Goal: Task Accomplishment & Management: Manage account settings

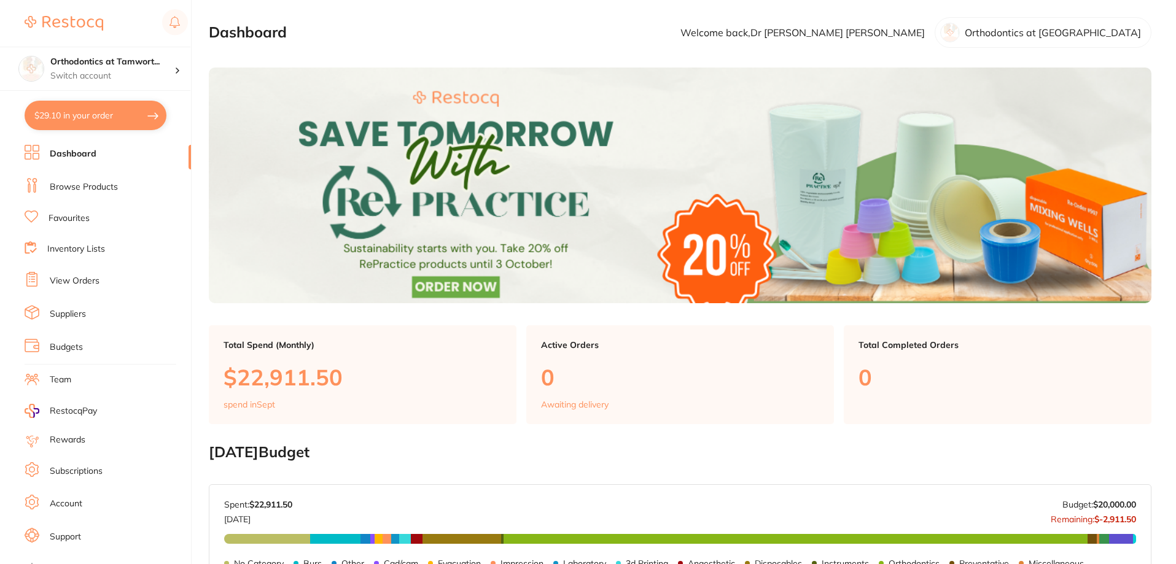
click at [94, 114] on button "$29.10 in your order" at bounding box center [96, 115] width 142 height 29
checkbox input "true"
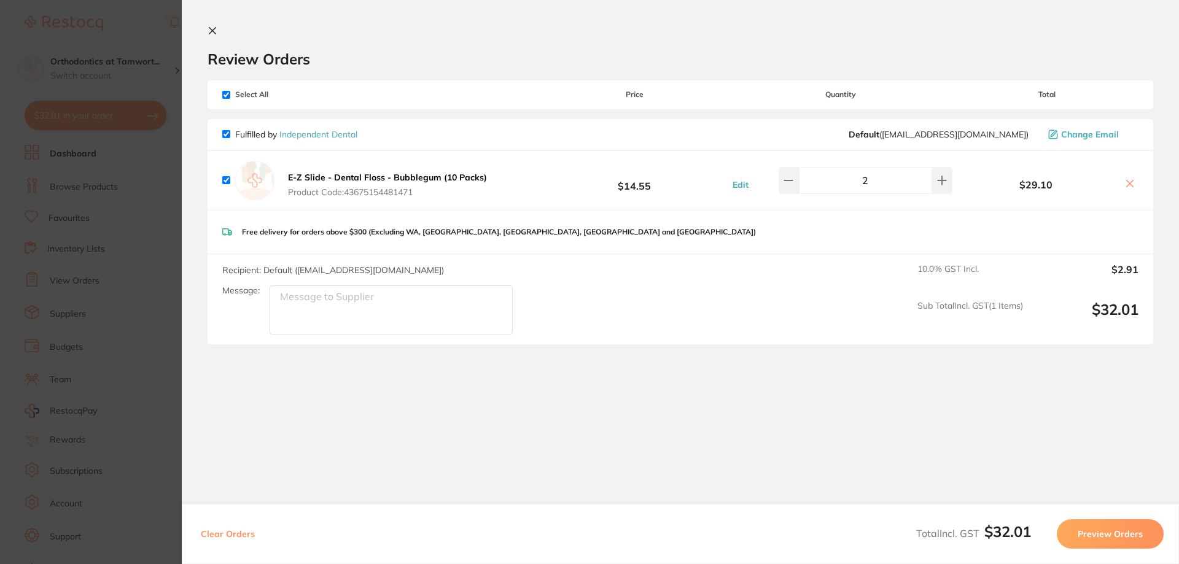
click at [106, 61] on section "Update RRP Set your pre negotiated price for this item. Item Agreed RRP (excl. …" at bounding box center [589, 282] width 1179 height 564
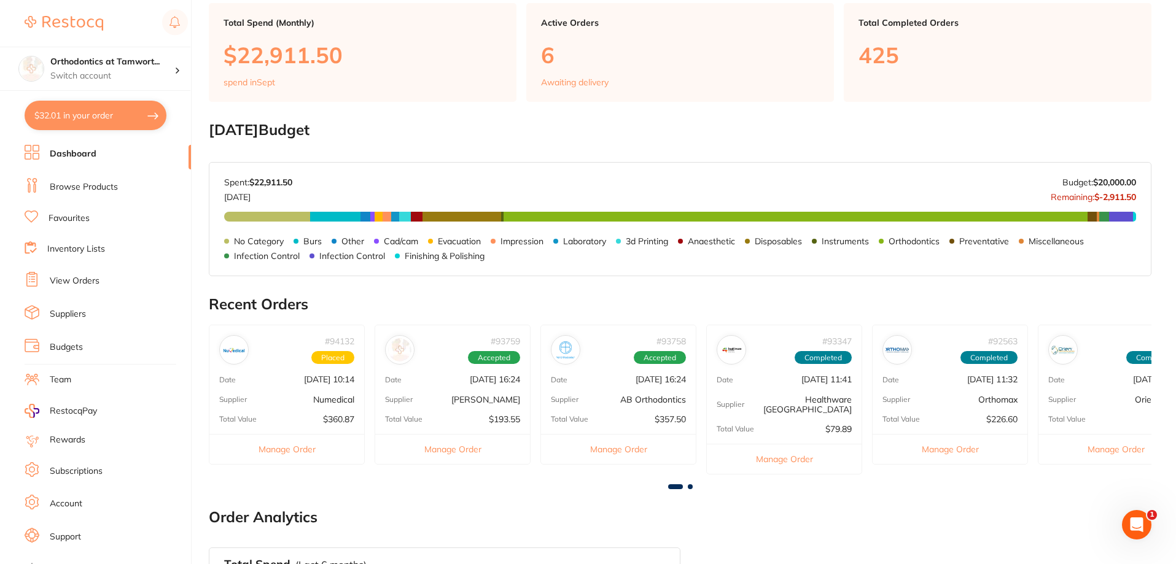
scroll to position [368, 0]
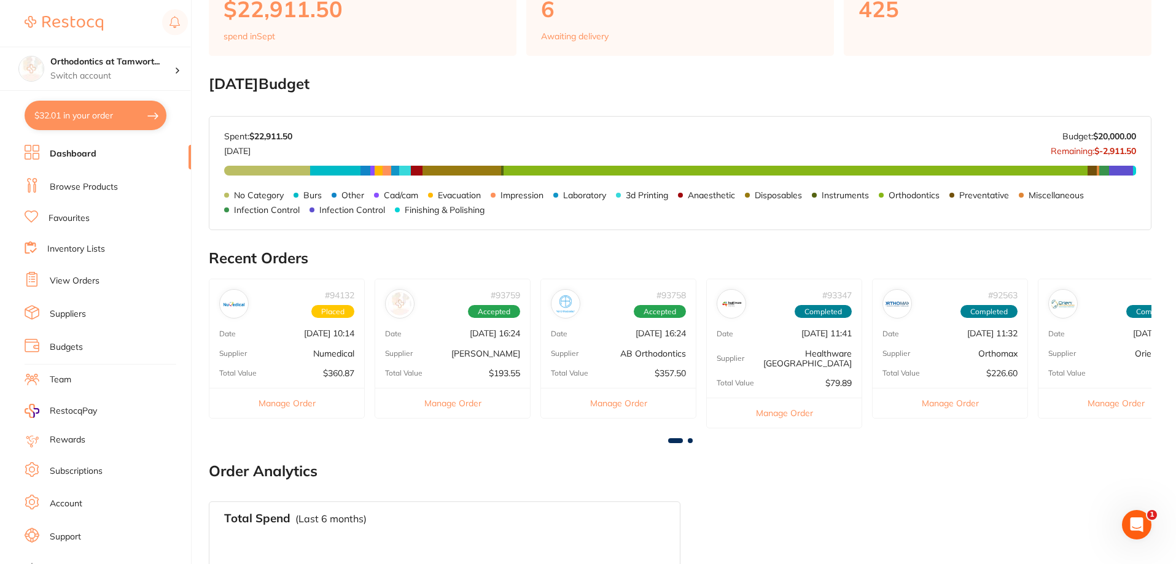
click at [83, 278] on link "View Orders" at bounding box center [75, 281] width 50 height 12
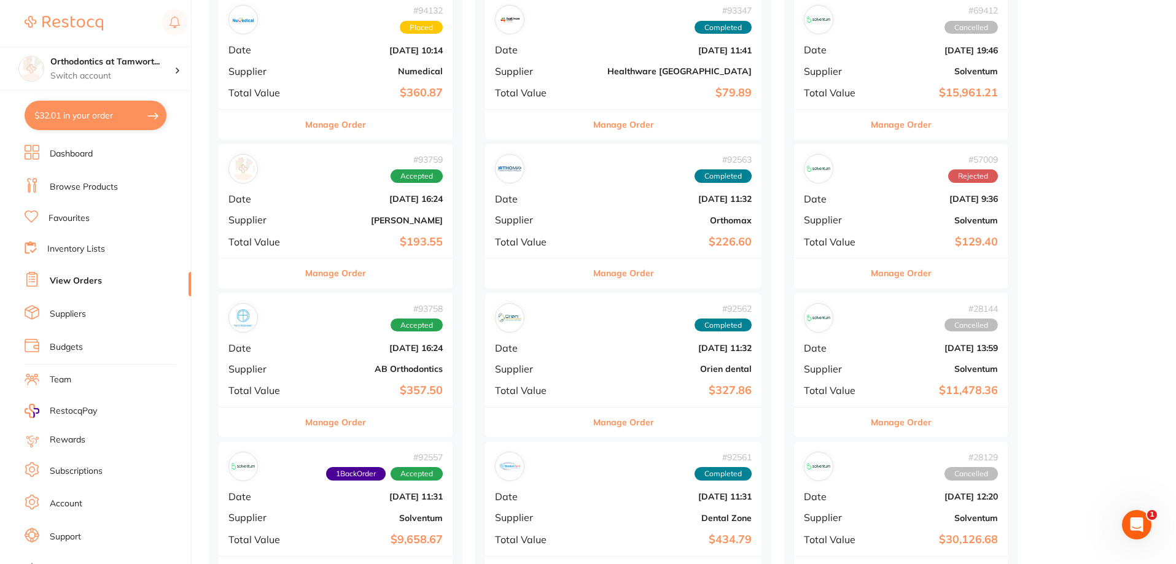
scroll to position [184, 0]
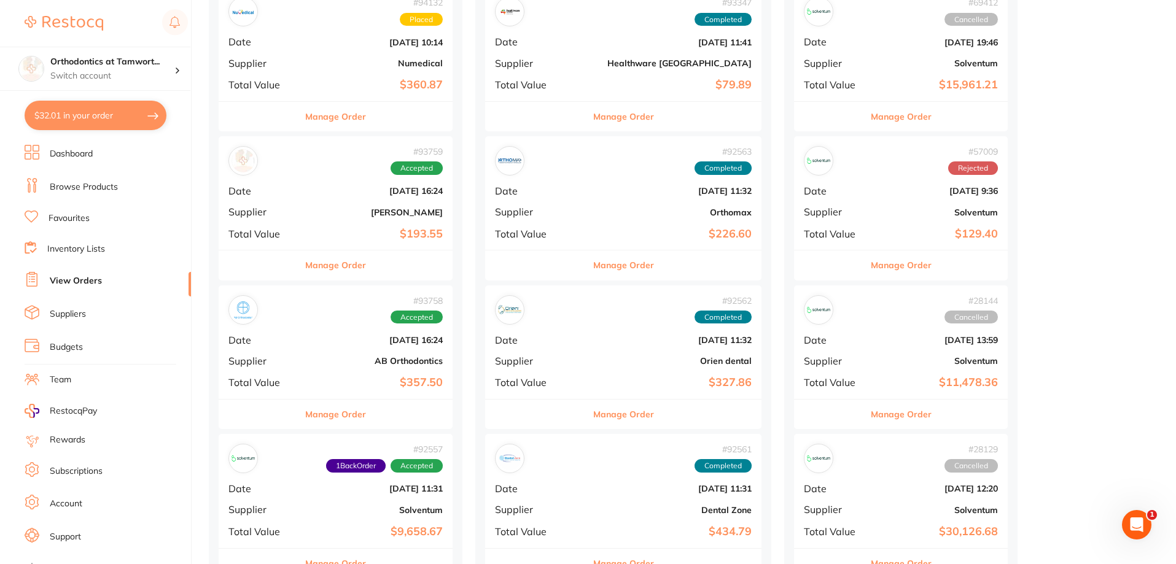
click at [355, 413] on button "Manage Order" at bounding box center [335, 414] width 61 height 29
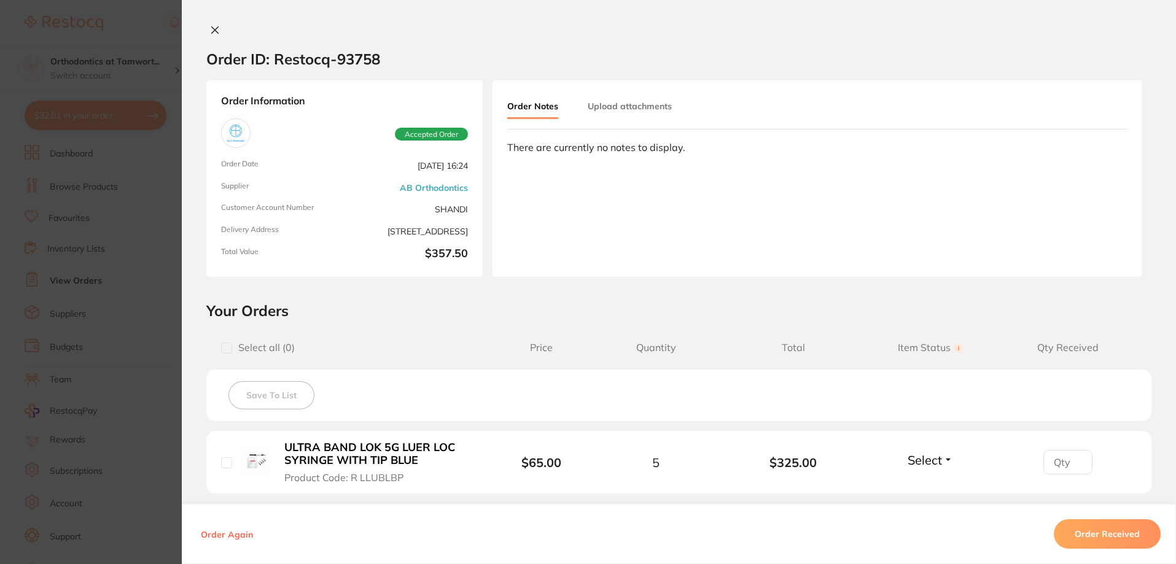
click at [115, 325] on section "Order ID: Restocq- 93758 Order Information Accepted Order Order Date [DATE] 16:…" at bounding box center [588, 282] width 1176 height 564
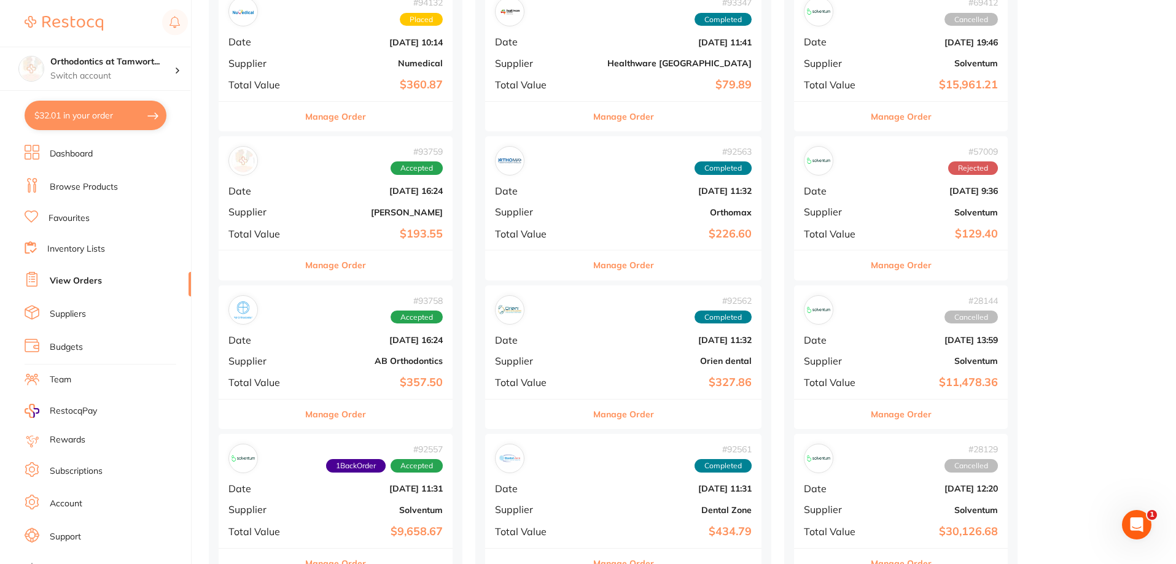
click at [347, 268] on button "Manage Order" at bounding box center [335, 264] width 61 height 29
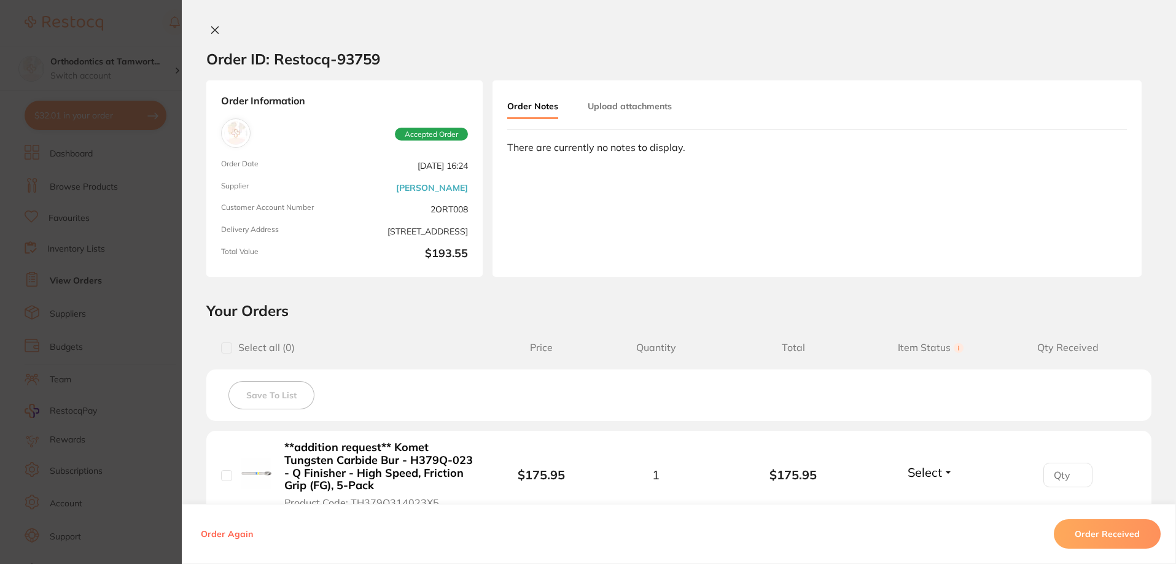
click at [125, 325] on section "Order ID: Restocq- 93759 Order Information Accepted Order Order Date [DATE] 16:…" at bounding box center [588, 282] width 1176 height 564
